Goal: Transaction & Acquisition: Purchase product/service

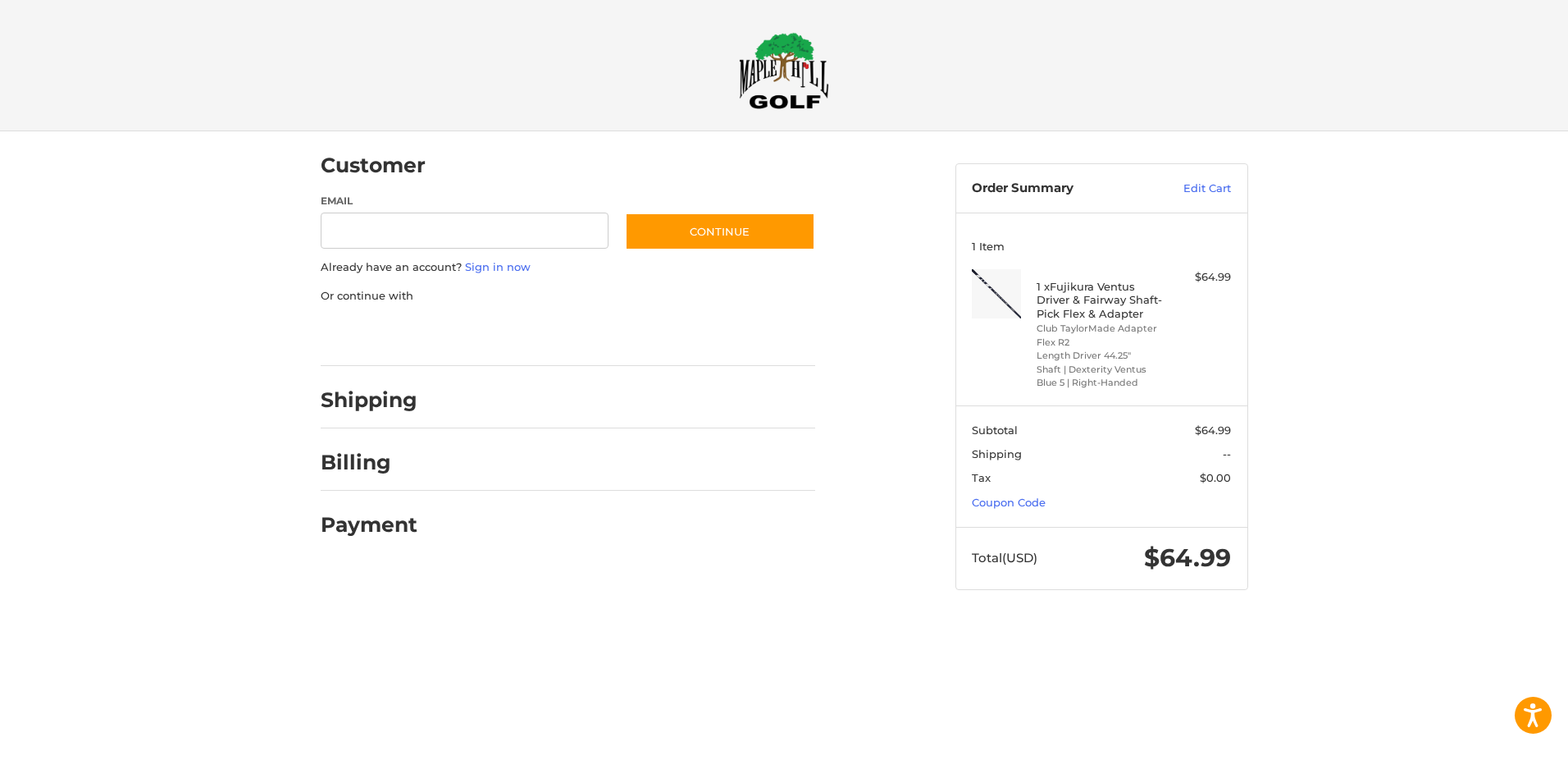
click at [1419, 622] on div at bounding box center [784, 622] width 1568 height 0
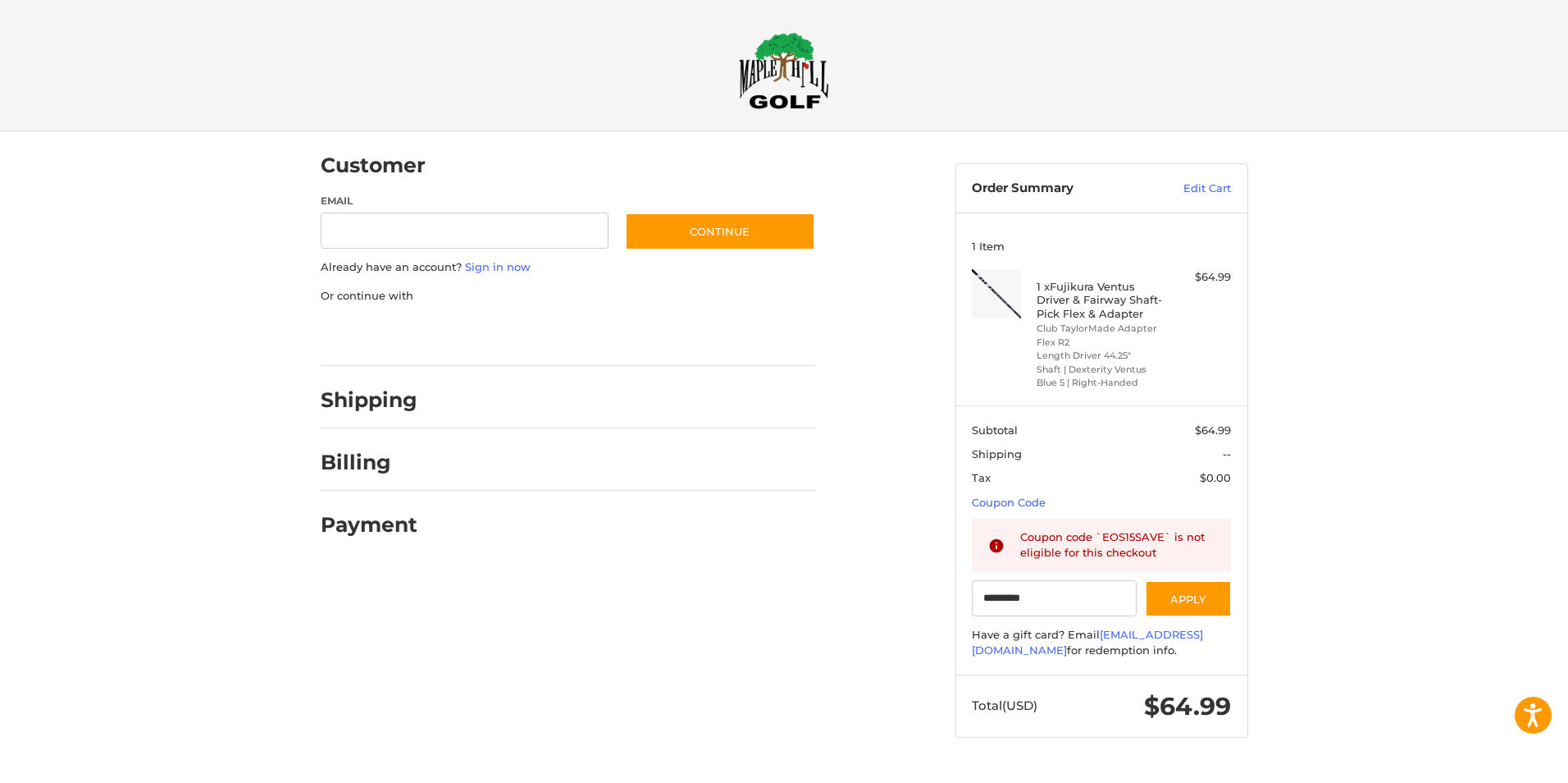
type input "*********"
click at [1091, 770] on div at bounding box center [784, 770] width 1568 height 0
